Goal: Task Accomplishment & Management: Complete application form

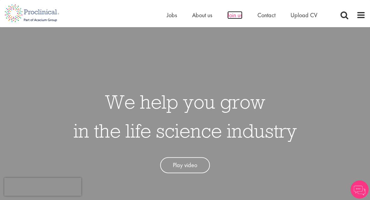
click at [228, 16] on span "Join us" at bounding box center [234, 15] width 15 height 8
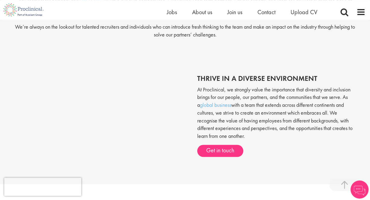
scroll to position [219, 0]
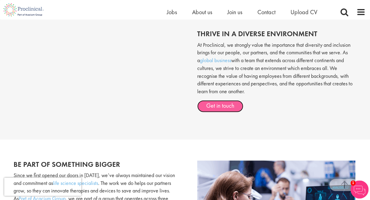
click at [213, 106] on link "Get in touch" at bounding box center [220, 106] width 46 height 12
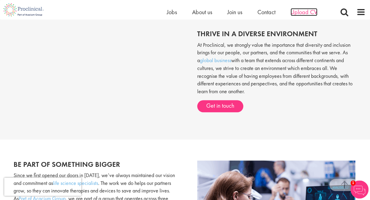
click at [297, 14] on span "Upload CV" at bounding box center [304, 12] width 27 height 8
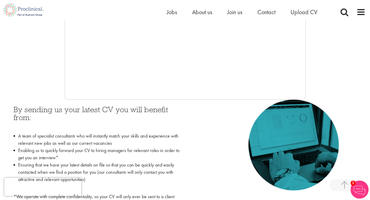
scroll to position [219, 0]
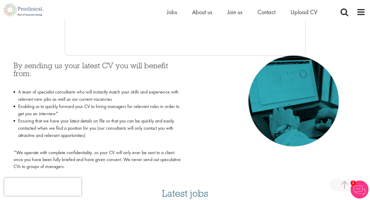
scroll to position [251, 0]
